Goal: Task Accomplishment & Management: Manage account settings

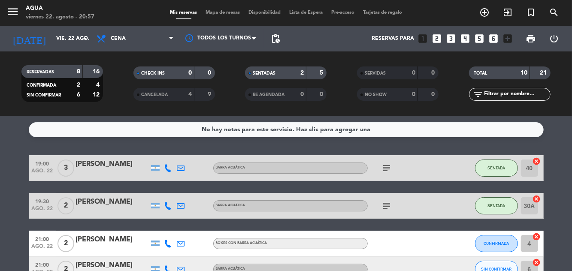
scroll to position [58, 0]
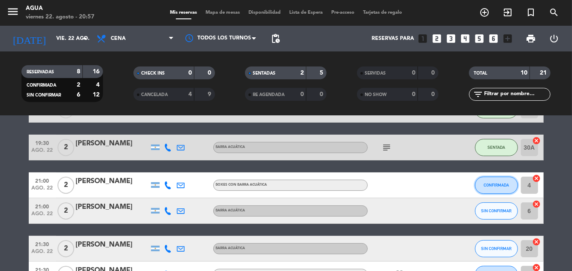
click at [491, 186] on span "CONFIRMADA" at bounding box center [496, 185] width 25 height 5
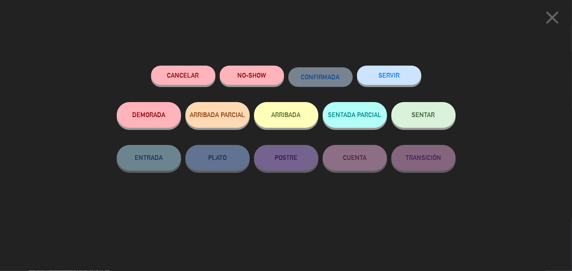
click at [415, 123] on button "SENTAR" at bounding box center [424, 115] width 64 height 26
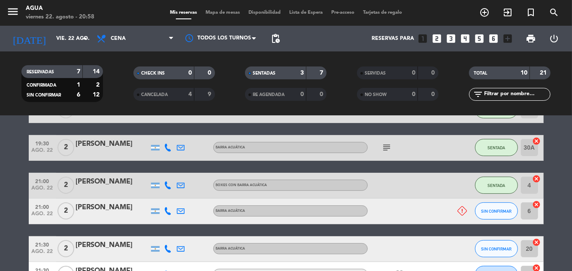
scroll to position [0, 0]
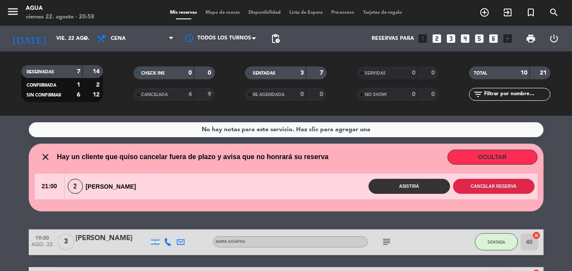
click at [487, 183] on button "Cancelar reserva" at bounding box center [494, 186] width 82 height 15
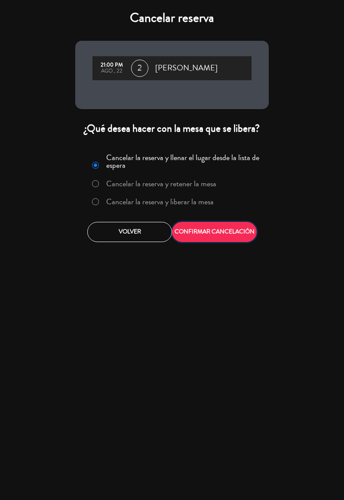
click at [222, 232] on button "CONFIRMAR CANCELACIÓN" at bounding box center [214, 232] width 85 height 20
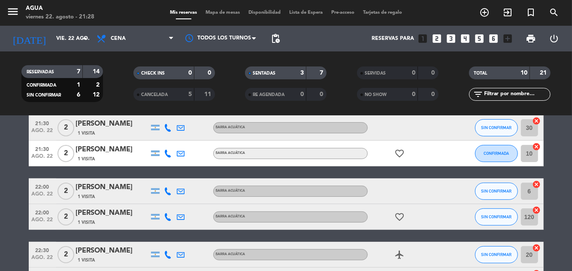
scroll to position [156, 0]
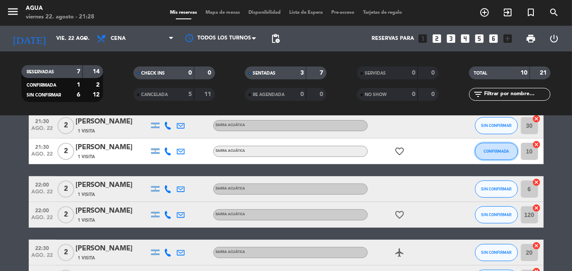
click at [497, 152] on span "CONFIRMADA" at bounding box center [496, 151] width 25 height 5
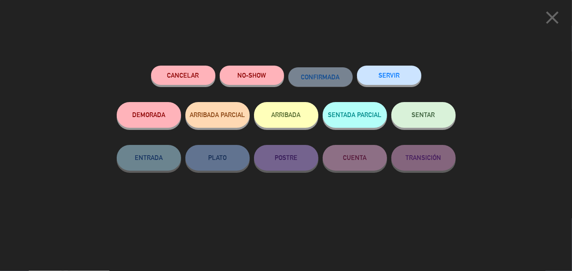
click at [414, 122] on button "SENTAR" at bounding box center [424, 115] width 64 height 26
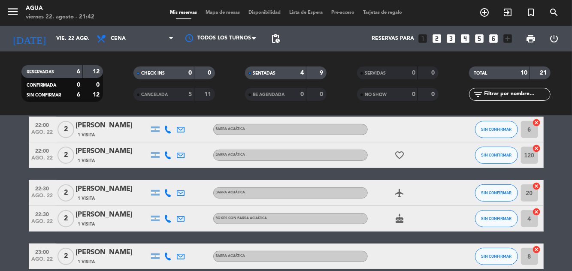
scroll to position [41, 0]
click at [500, 127] on span "SIN CONFIRMAR" at bounding box center [496, 129] width 30 height 5
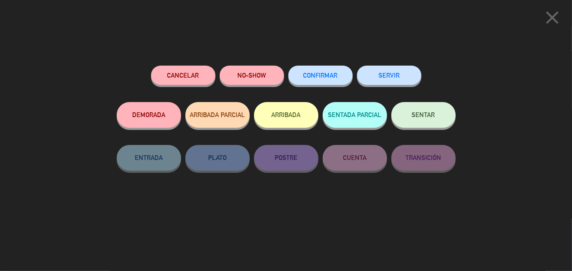
click at [439, 115] on button "SENTAR" at bounding box center [424, 115] width 64 height 26
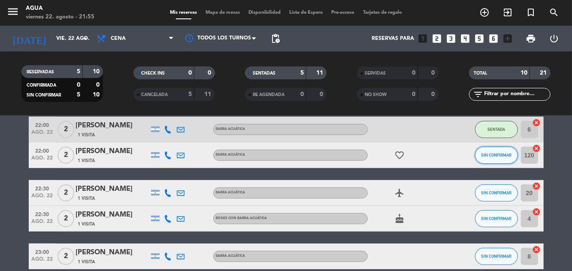
click at [495, 153] on span "SIN CONFIRMAR" at bounding box center [496, 155] width 30 height 5
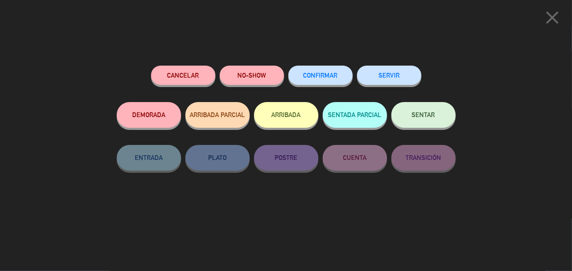
click at [417, 123] on button "SENTAR" at bounding box center [424, 115] width 64 height 26
